Goal: Navigation & Orientation: Go to known website

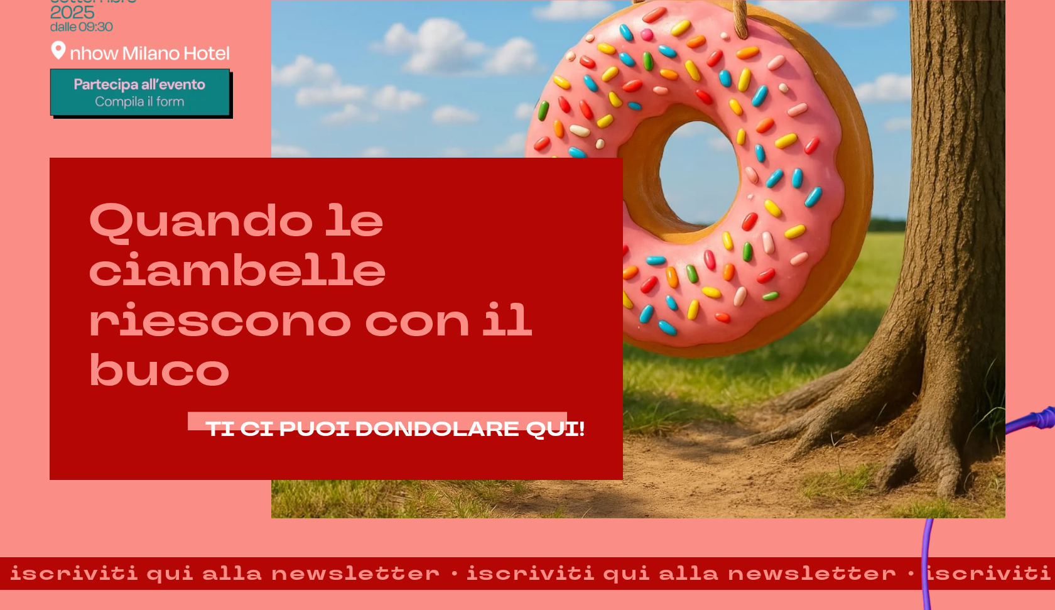
scroll to position [592, 0]
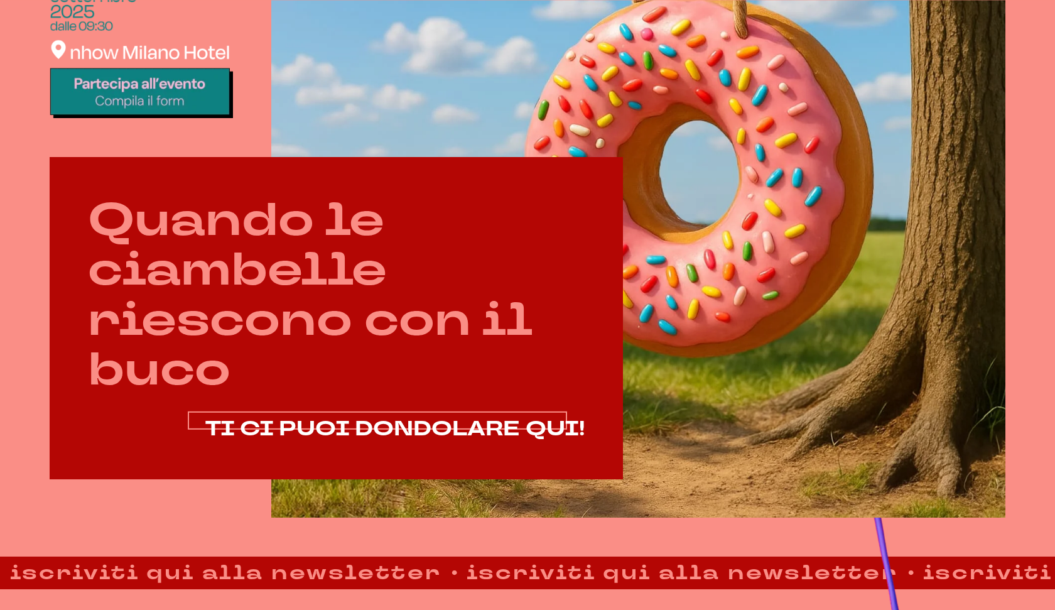
click at [298, 424] on span "TI CI PUOI DONDOLARE QUI!" at bounding box center [394, 429] width 379 height 28
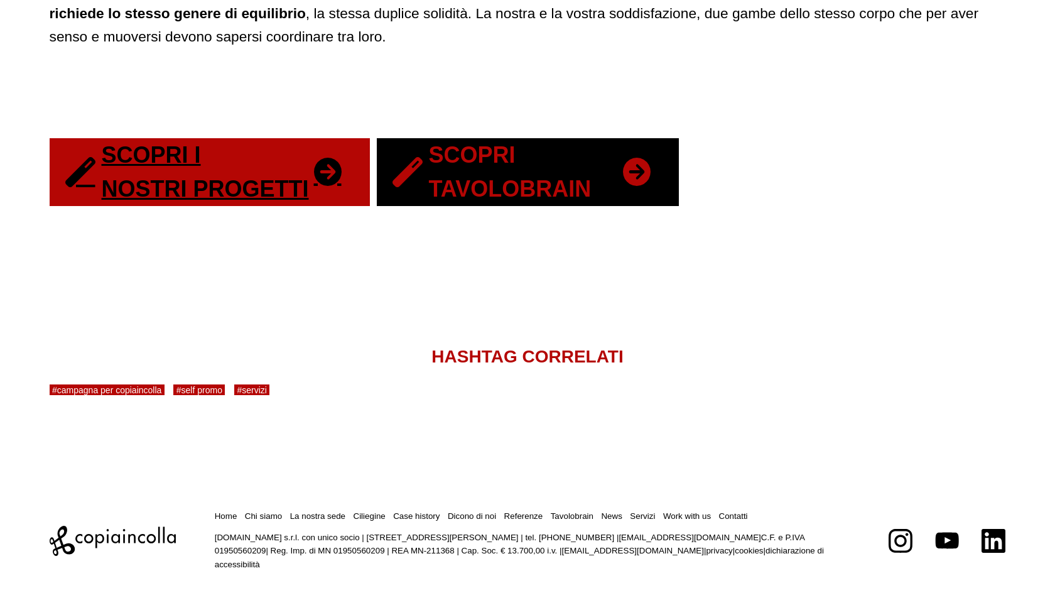
scroll to position [2620, 0]
click at [509, 166] on link "Scopri Tavolobrain" at bounding box center [528, 172] width 302 height 68
